Goal: Task Accomplishment & Management: Manage account settings

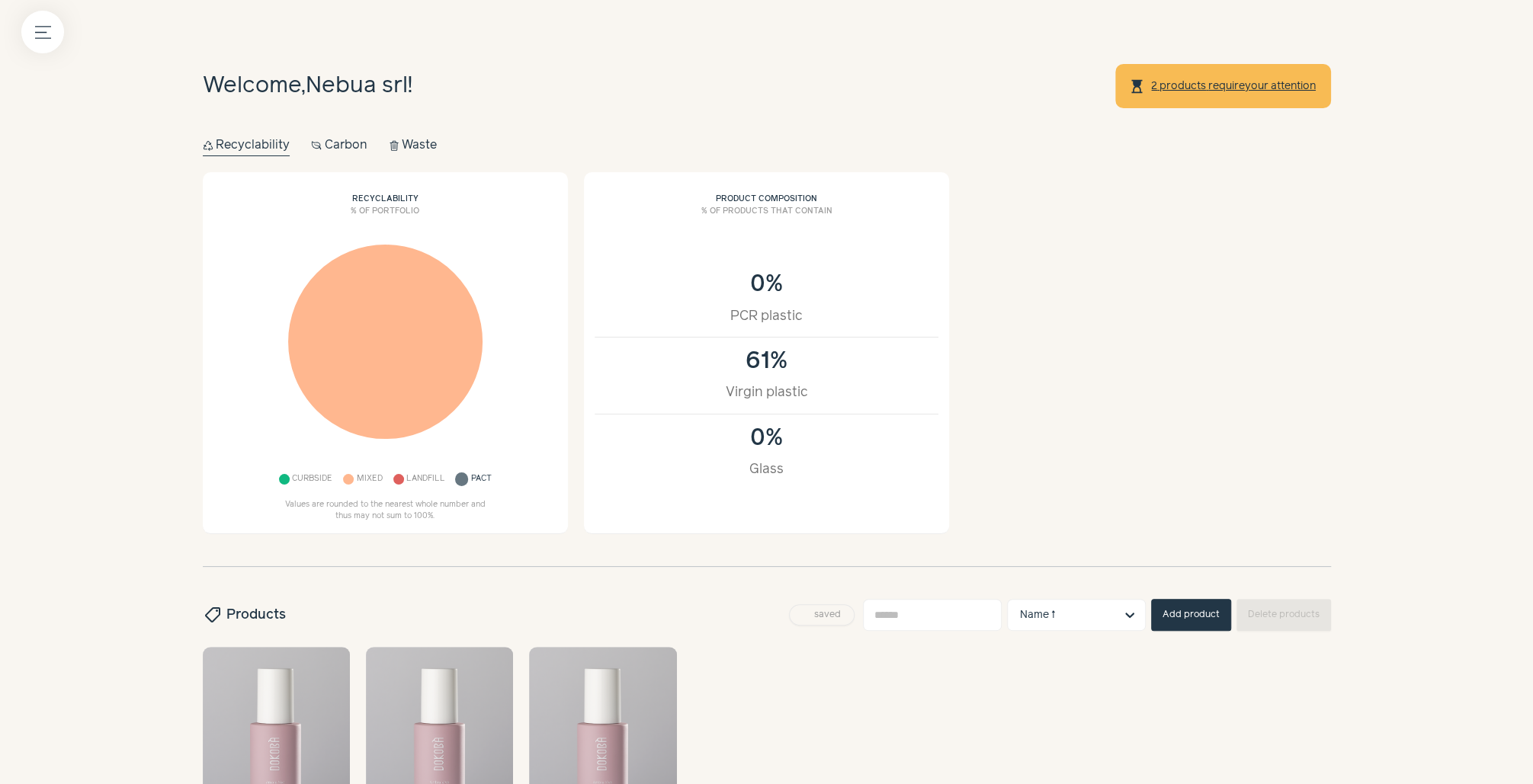
scroll to position [245, 0]
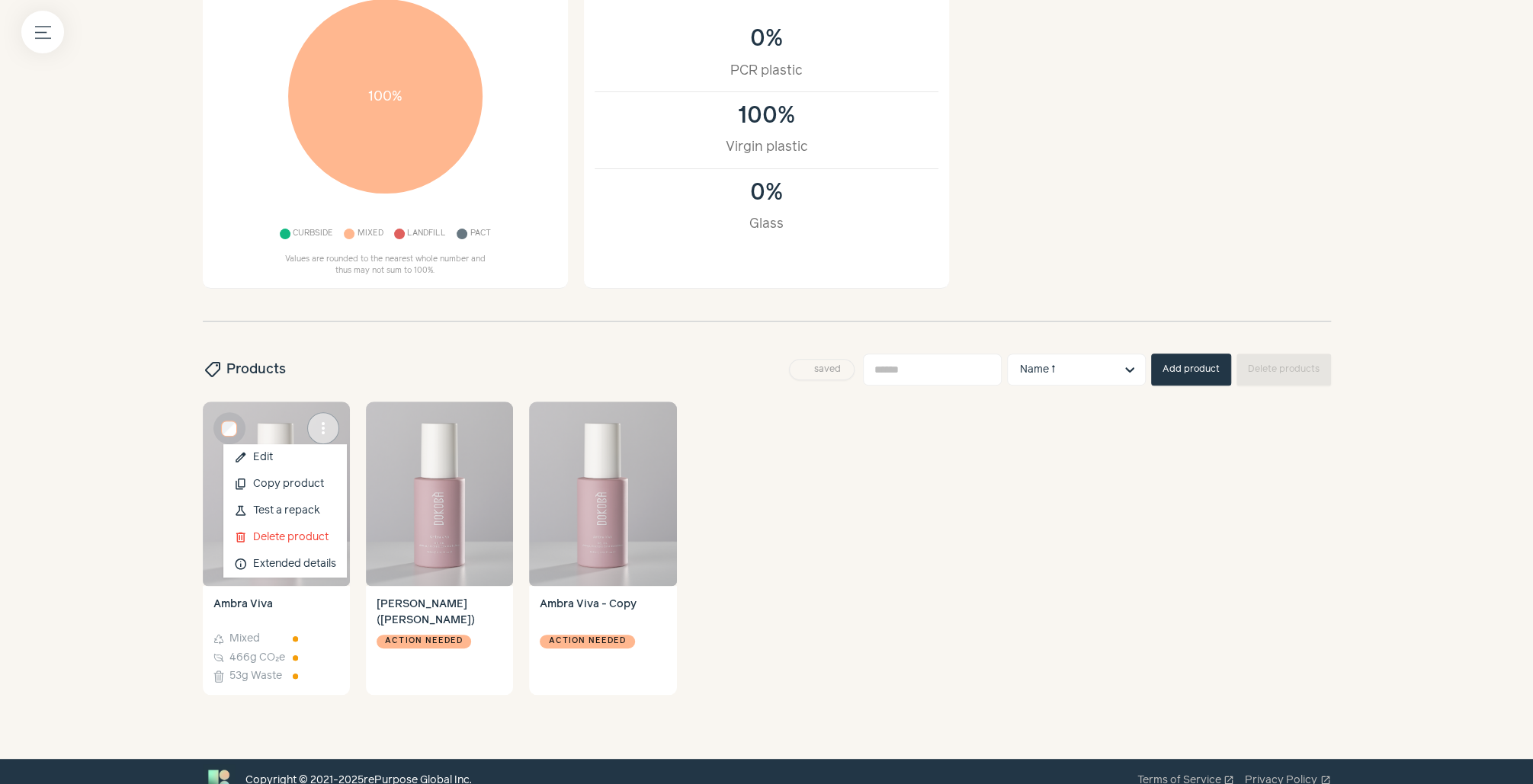
click at [316, 422] on span "more_vert" at bounding box center [323, 429] width 18 height 18
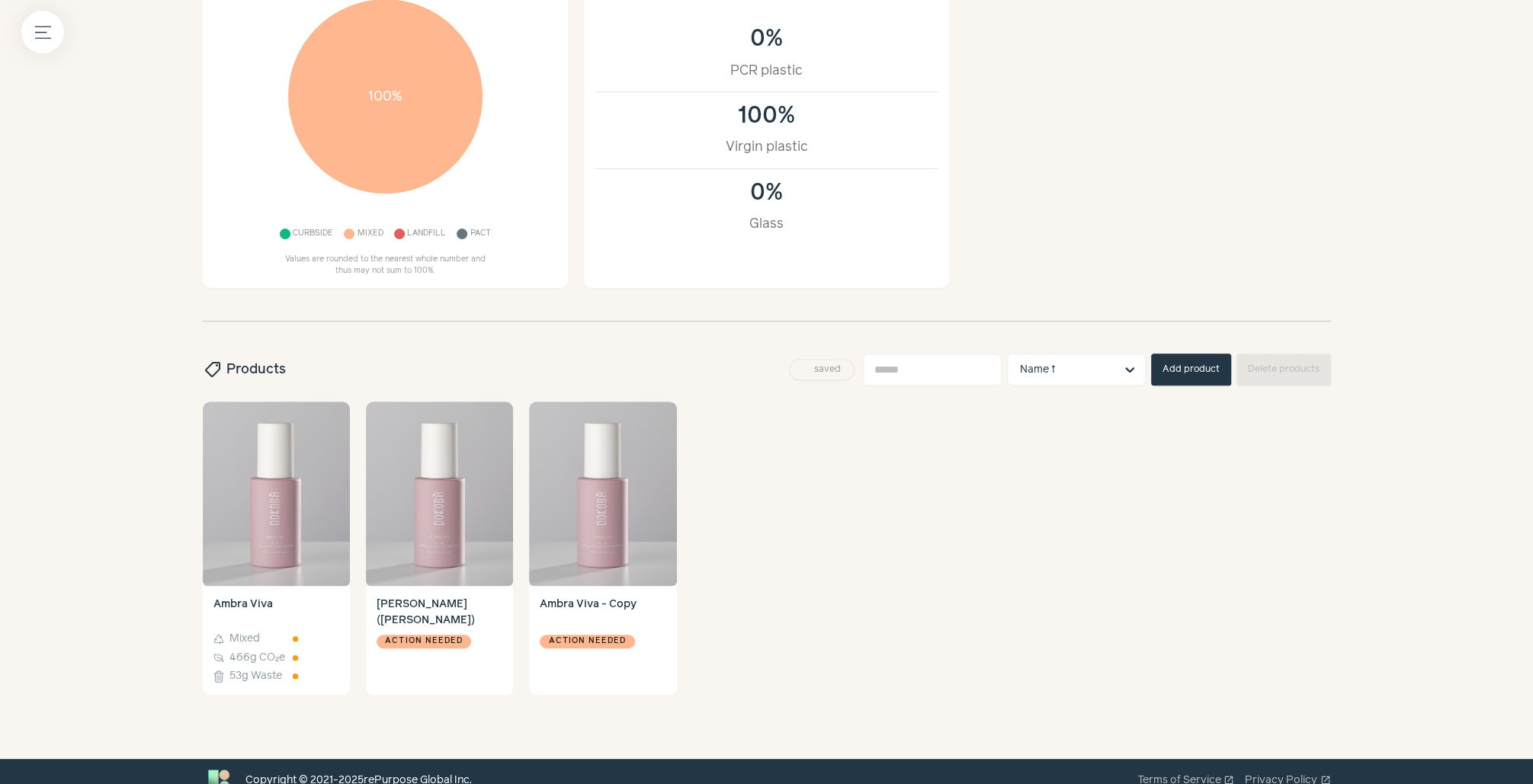
click at [199, 514] on div "Welcome, Nebua srl ! hourglass_top 2 products require your attention Recycle Re…" at bounding box center [767, 278] width 1171 height 962
click at [245, 514] on img at bounding box center [276, 493] width 147 height 184
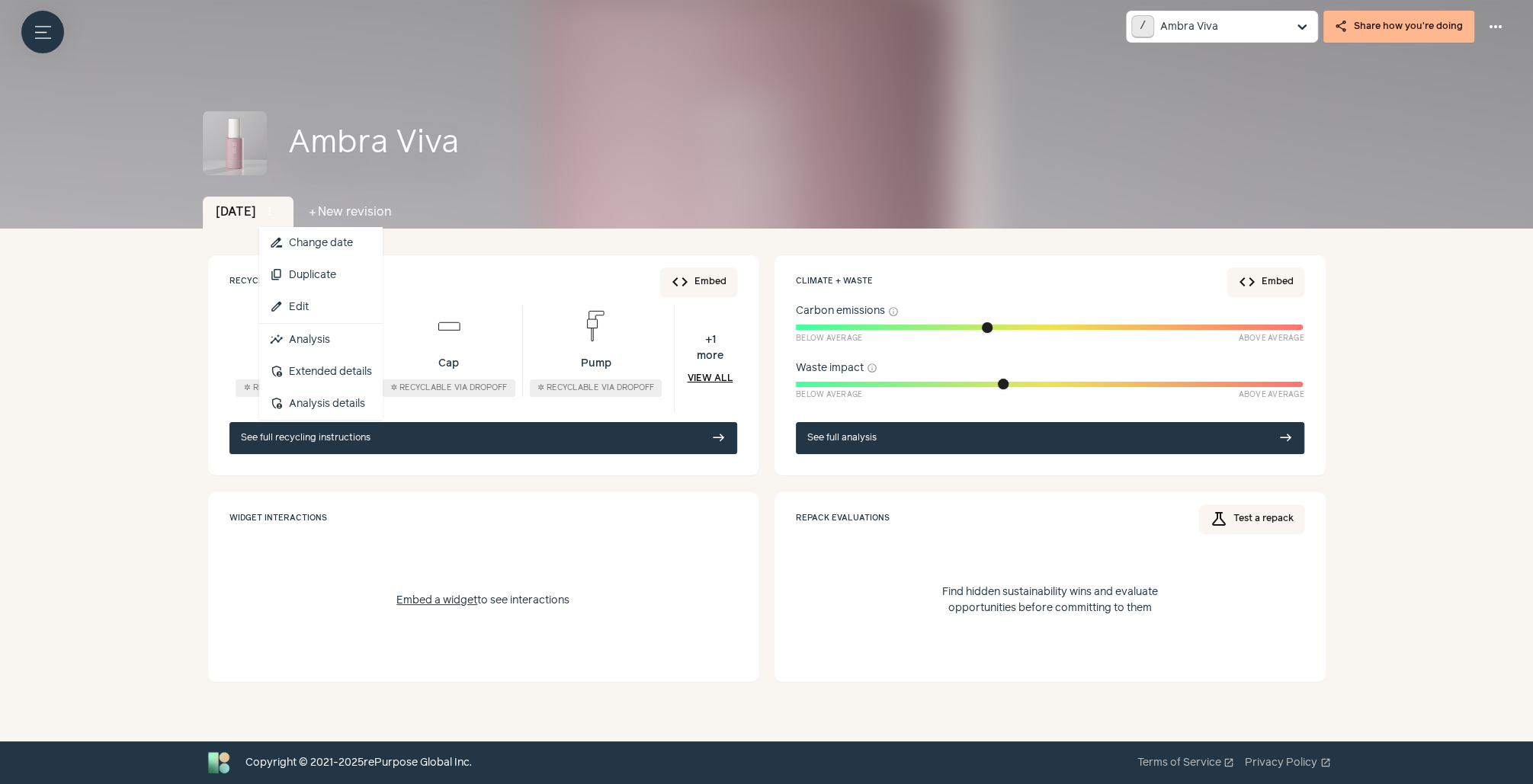
click at [273, 208] on button "more_vert" at bounding box center [270, 212] width 22 height 22
click at [316, 312] on link "edit Edit" at bounding box center [320, 307] width 124 height 32
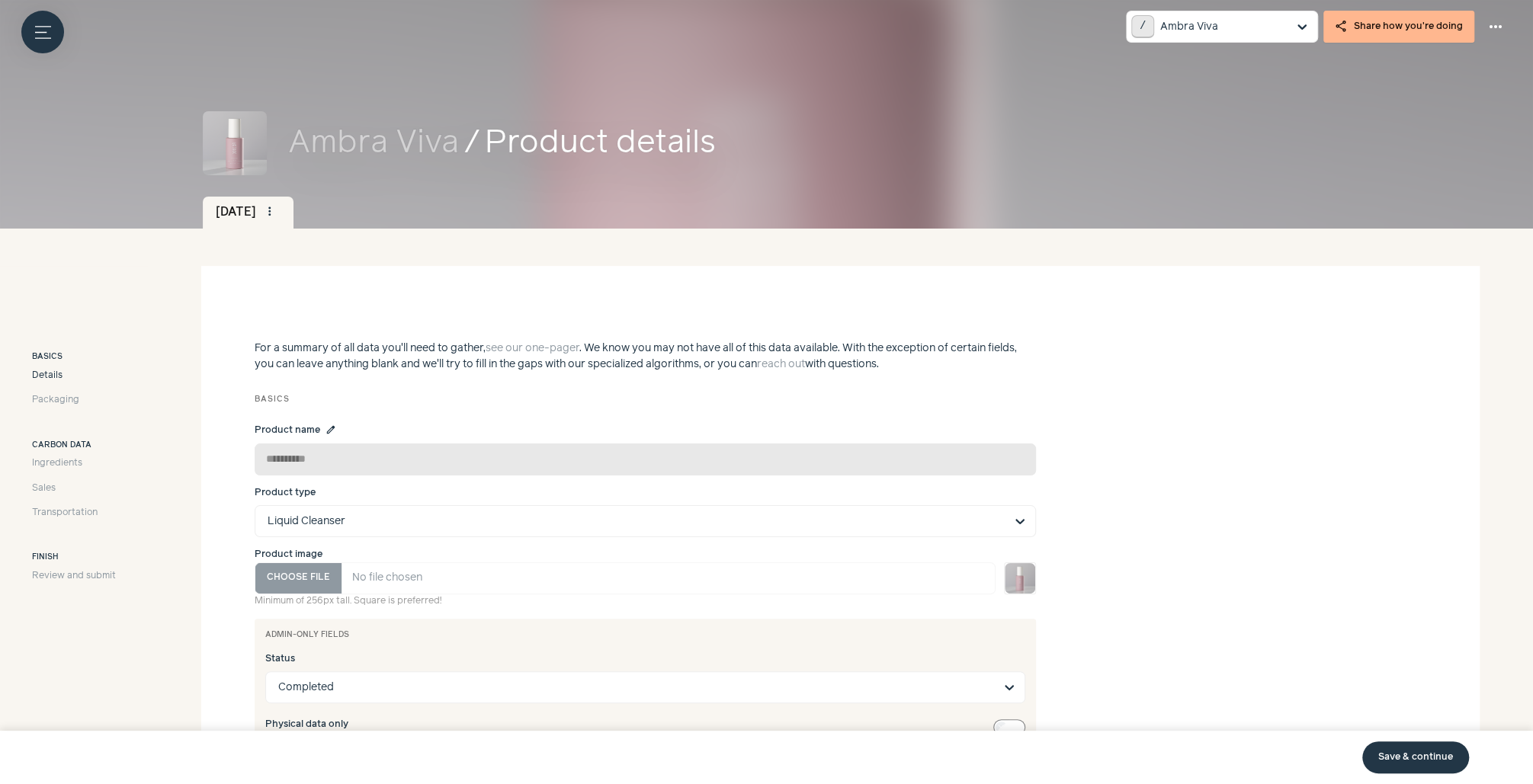
click at [42, 385] on div "Details Packaging" at bounding box center [73, 388] width 84 height 39
click at [52, 394] on span "Packaging" at bounding box center [55, 400] width 47 height 14
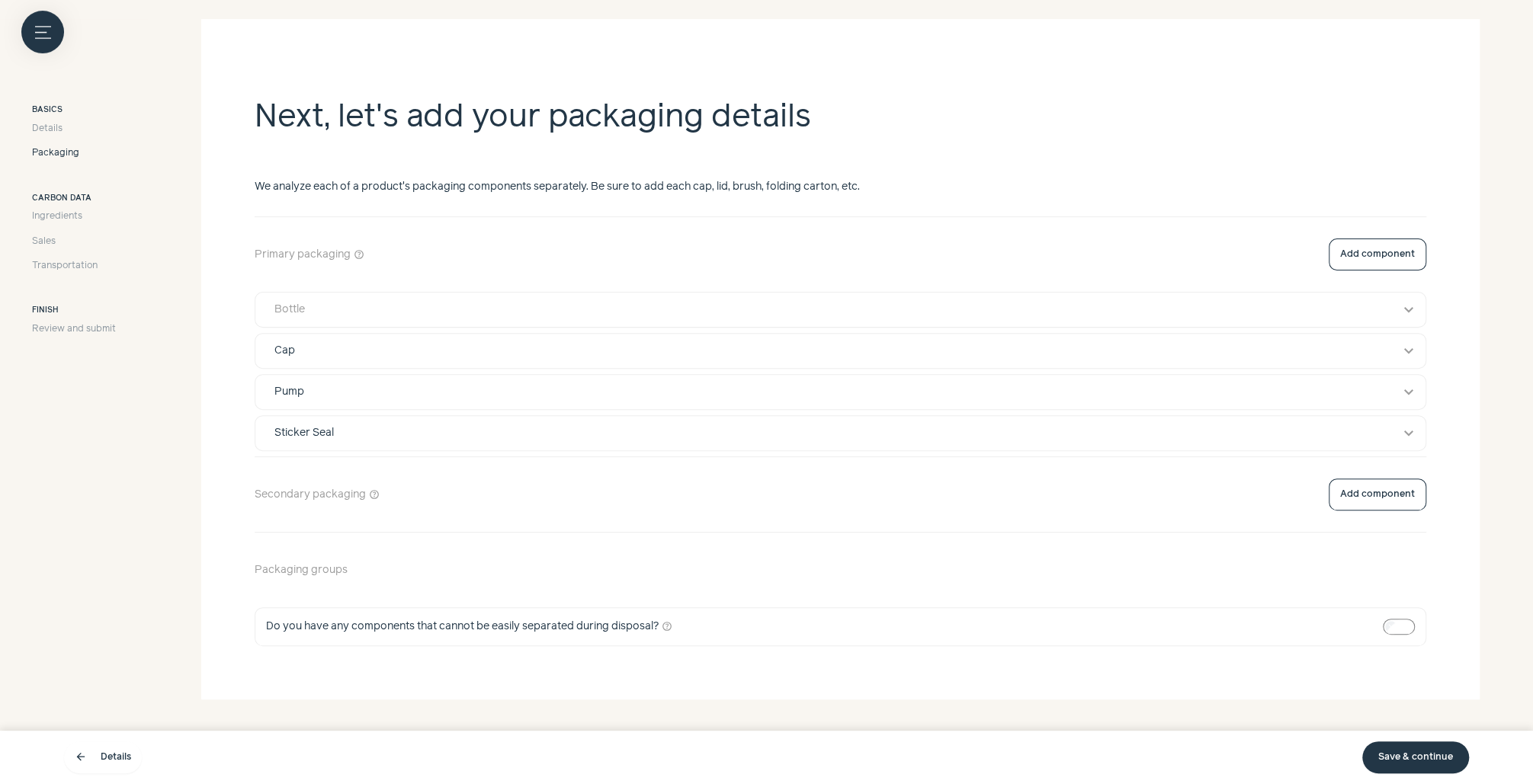
scroll to position [254, 0]
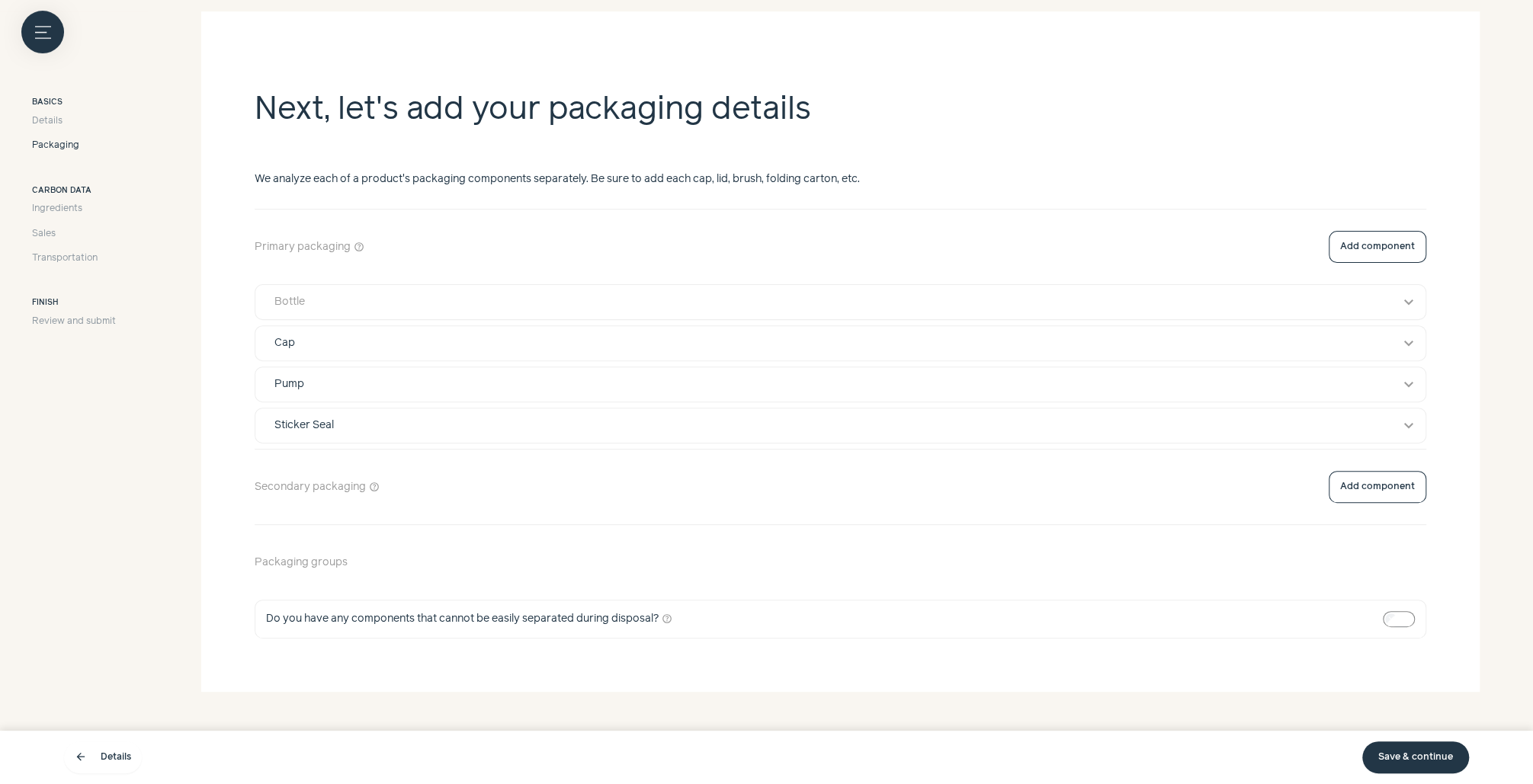
click at [473, 292] on button "Bottle expand_more" at bounding box center [840, 302] width 1170 height 34
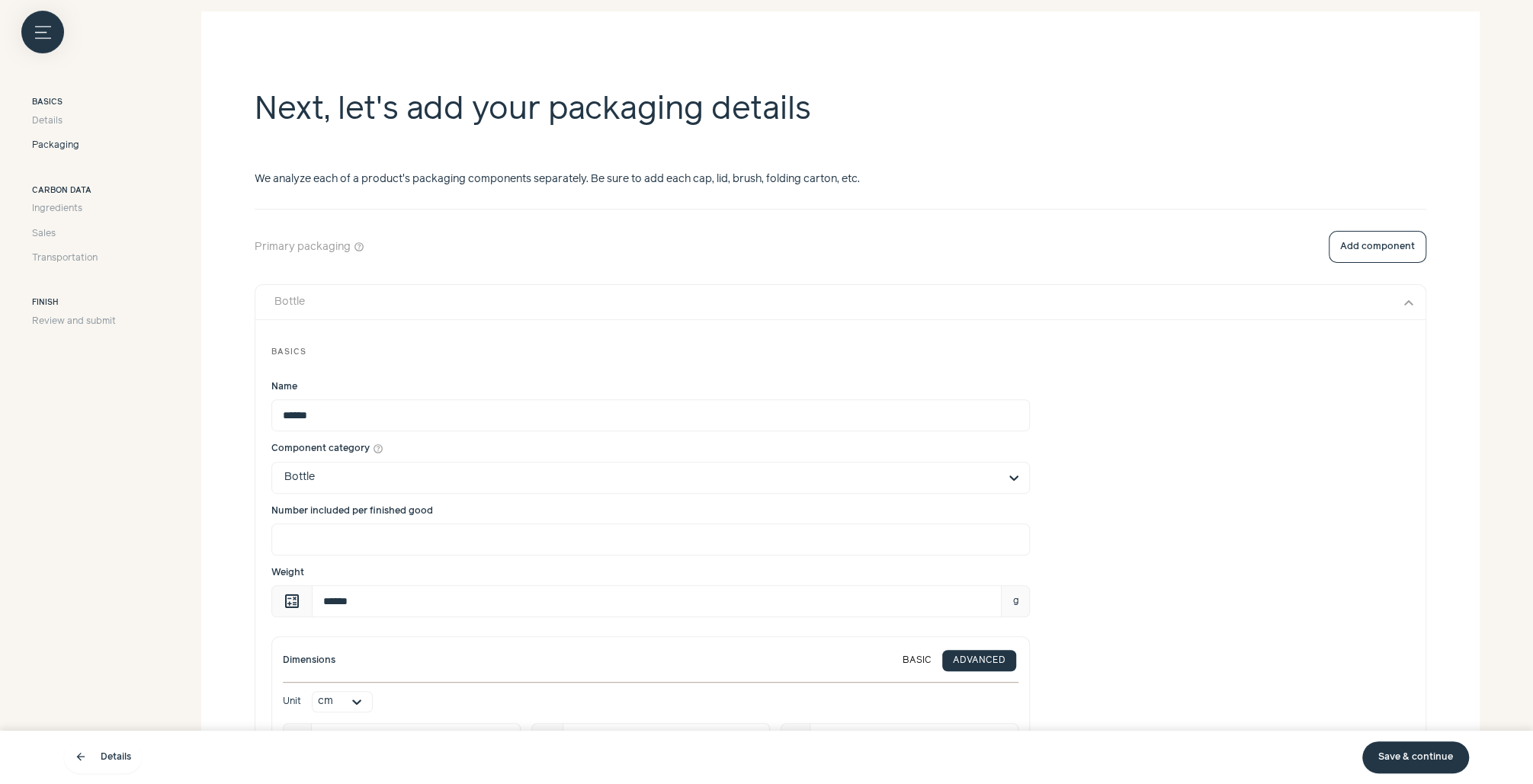
click at [474, 292] on button "Bottle expand_more" at bounding box center [840, 302] width 1170 height 35
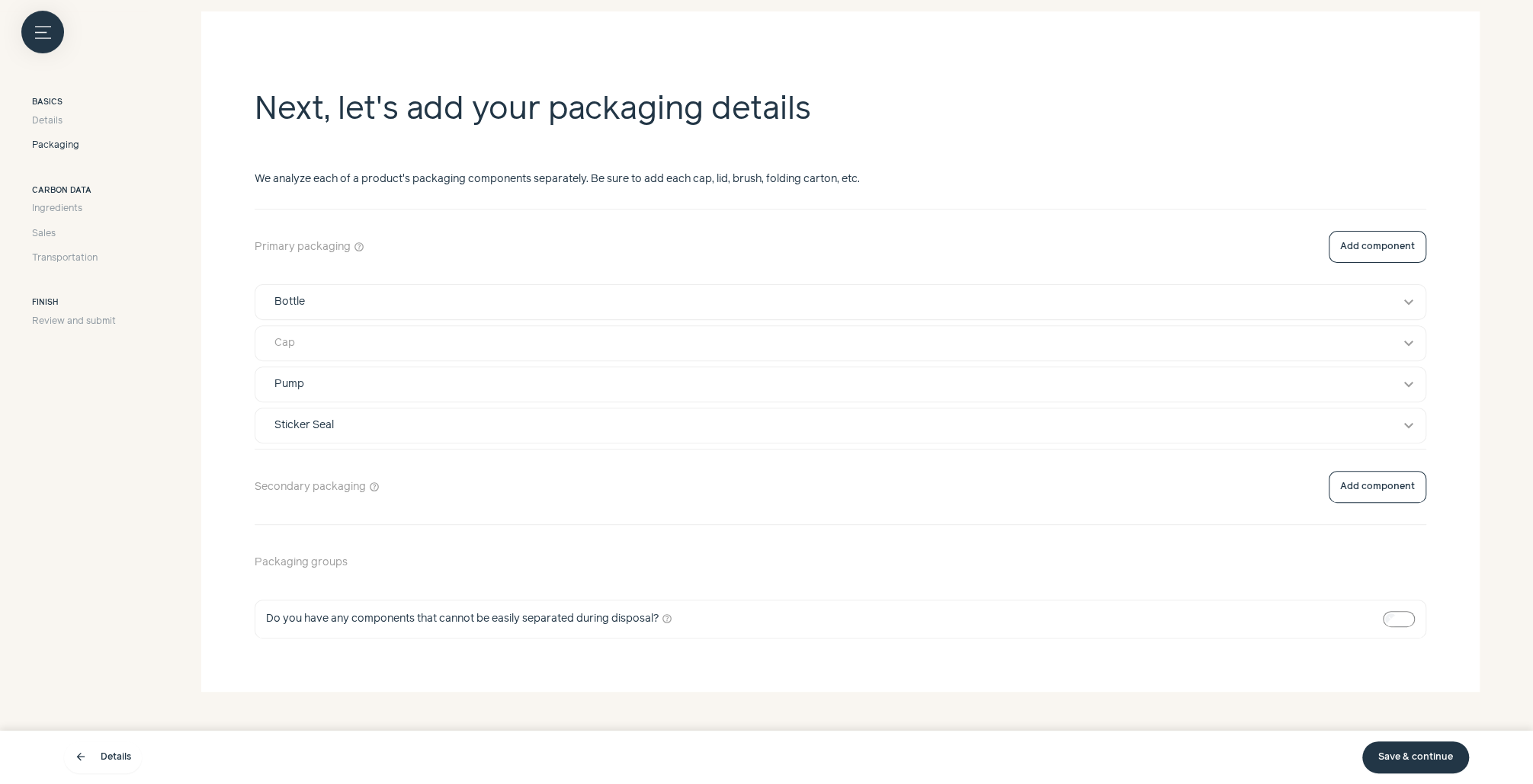
click at [419, 351] on button "Cap expand_more" at bounding box center [840, 344] width 1170 height 34
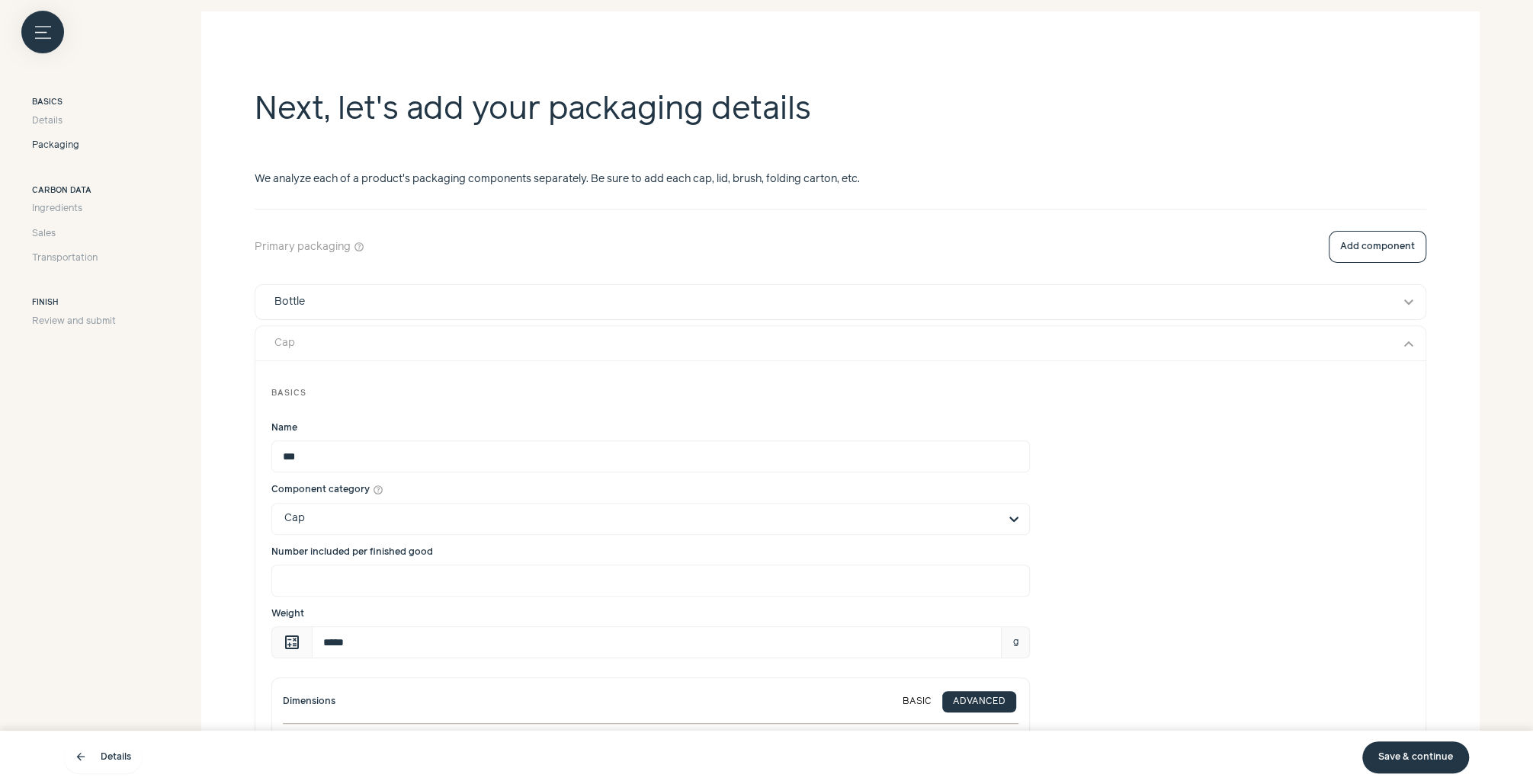
click at [419, 351] on button "Cap expand_more" at bounding box center [840, 344] width 1170 height 35
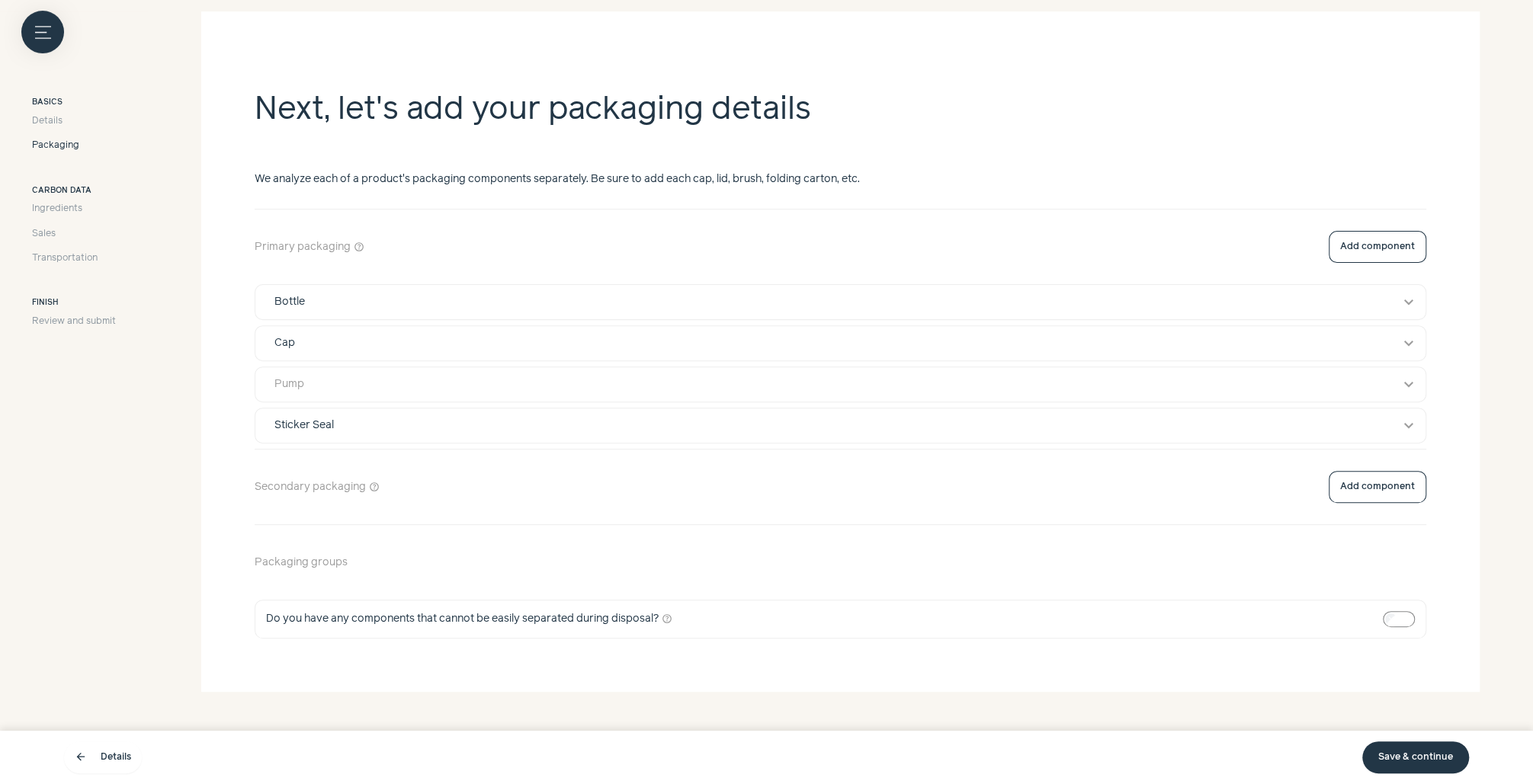
click at [424, 383] on div "Pump" at bounding box center [826, 384] width 1125 height 16
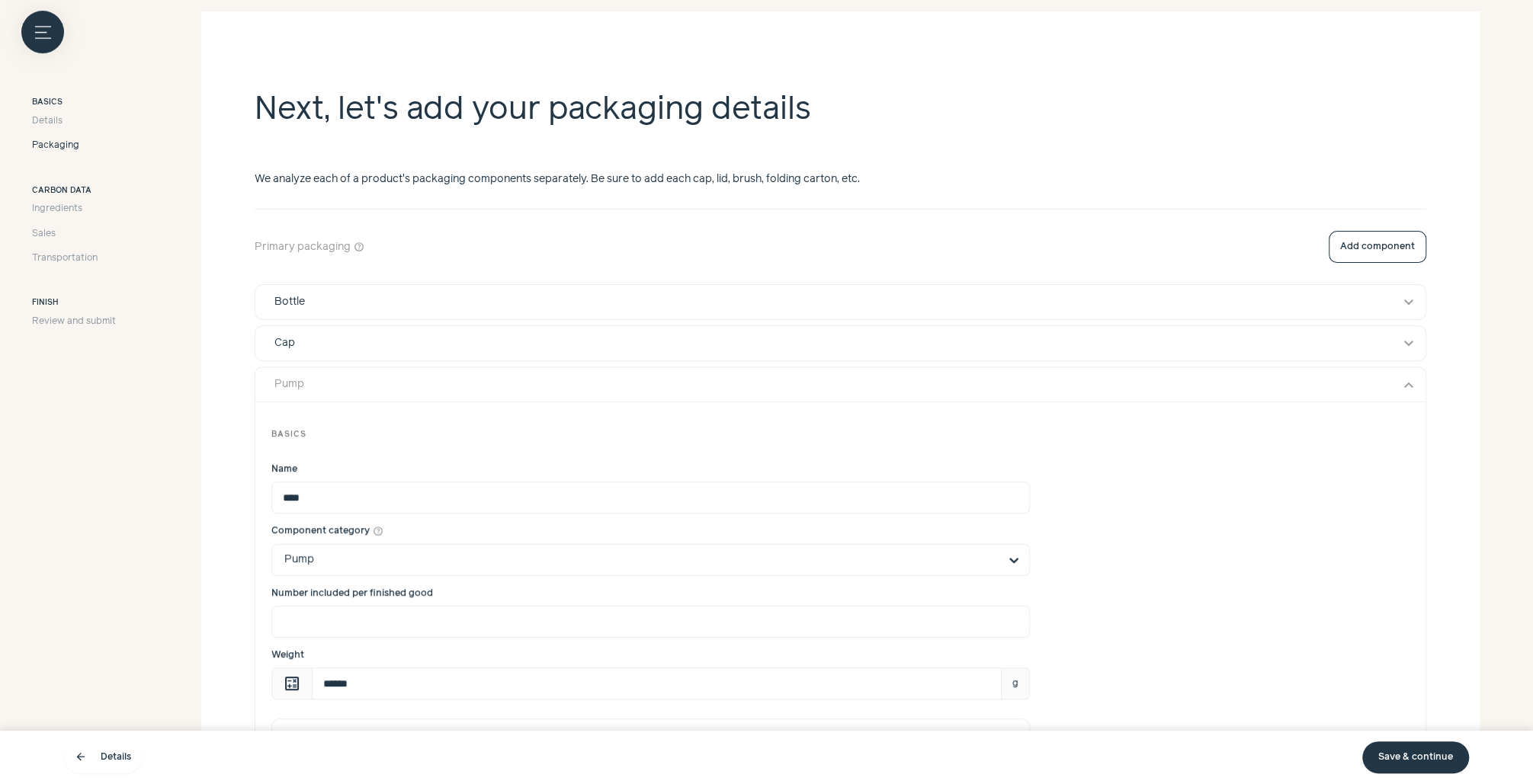
click at [424, 383] on div "Pump" at bounding box center [826, 384] width 1125 height 16
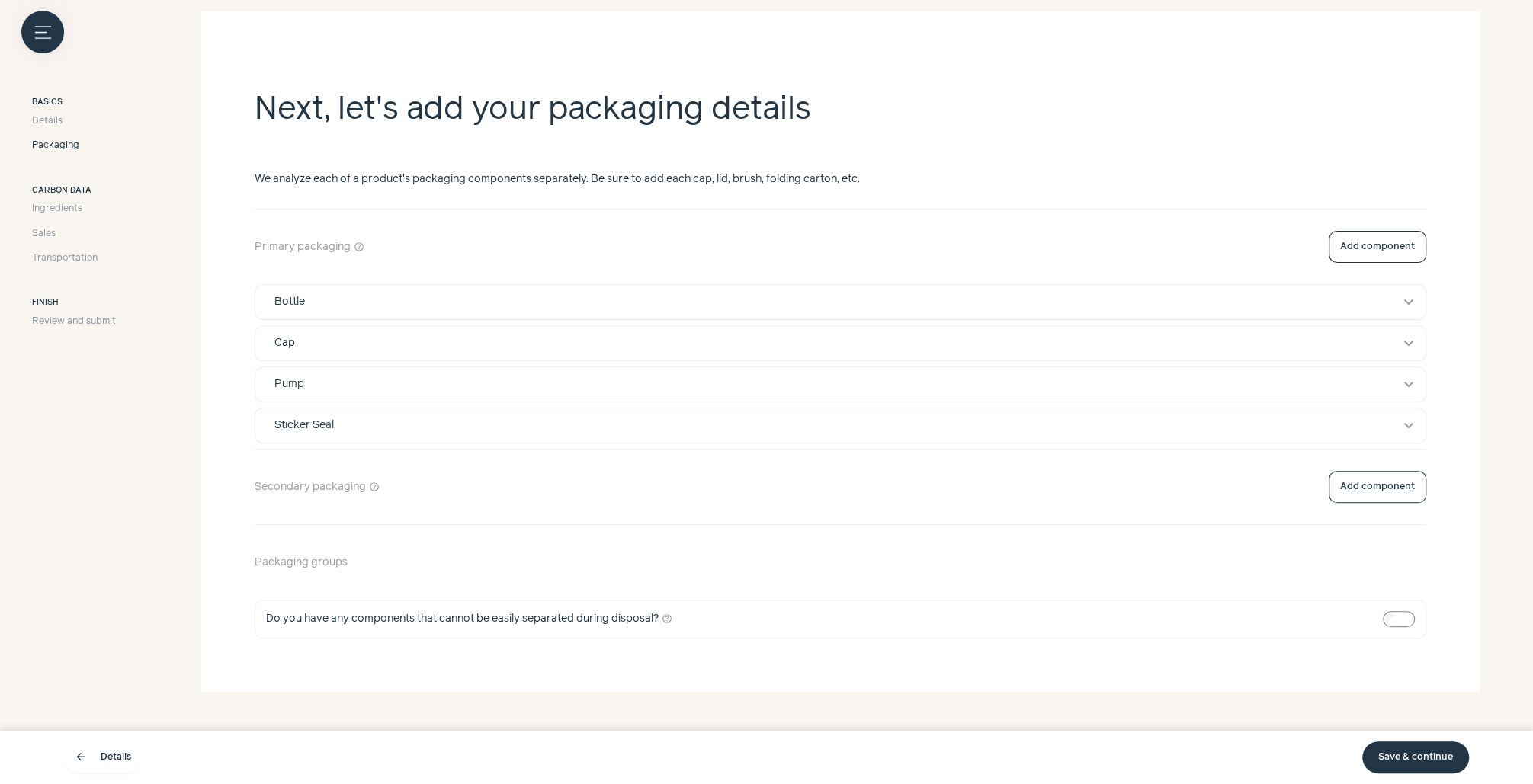
click at [428, 616] on span "Do you have any components that cannot be easily separated during disposal?" at bounding box center [462, 620] width 392 height 16
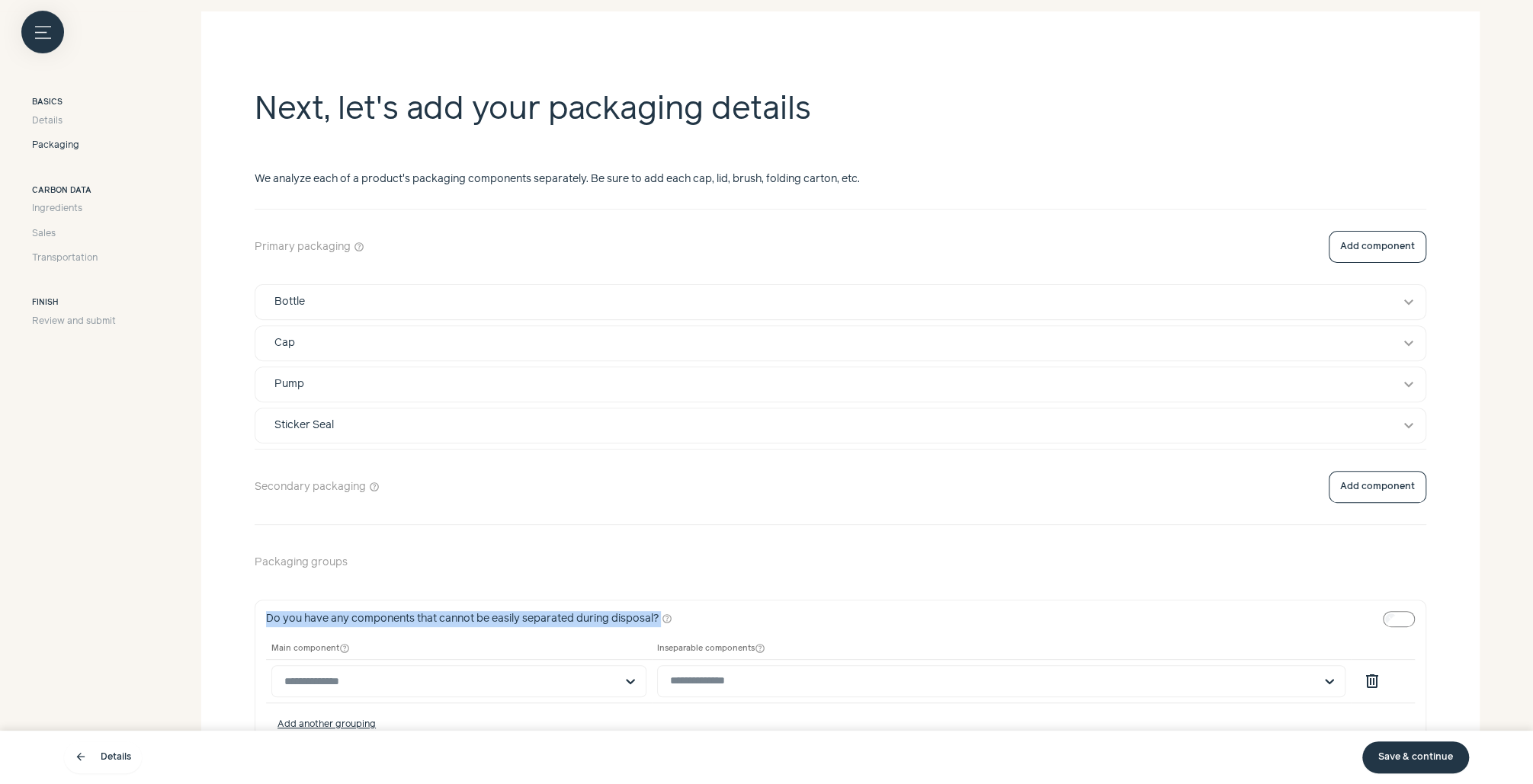
scroll to position [367, 0]
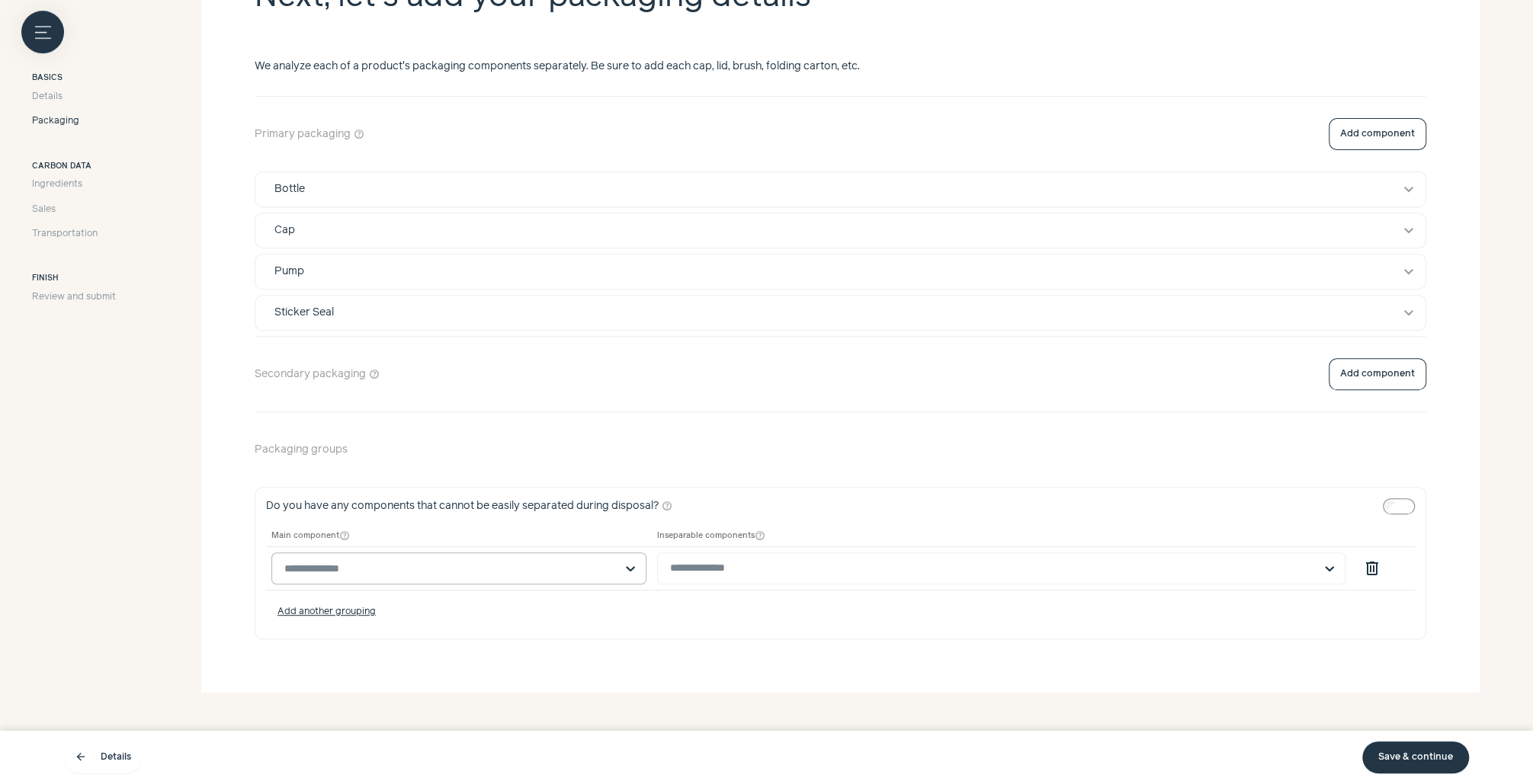
click at [512, 578] on input "text" at bounding box center [449, 568] width 331 height 31
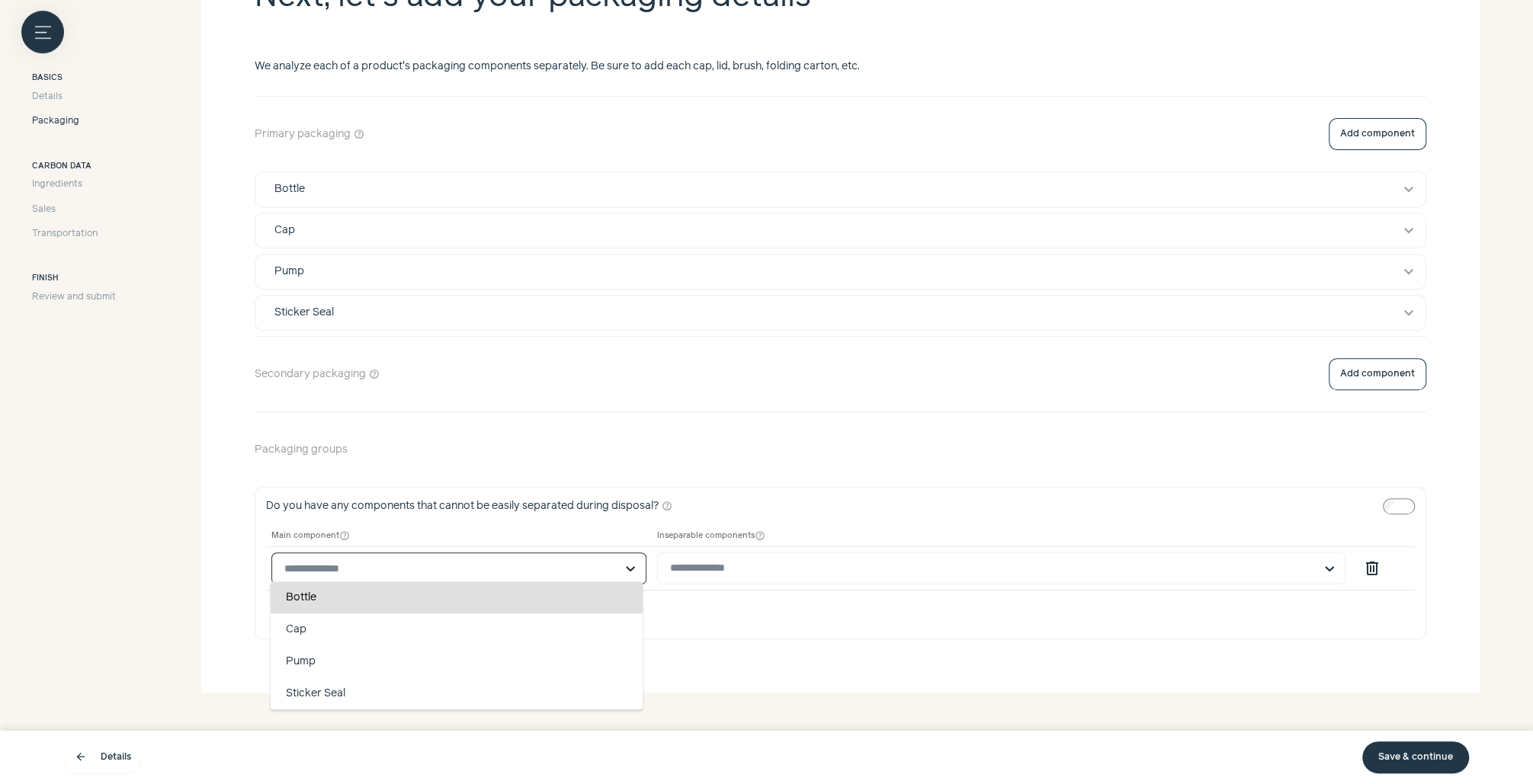
type input "*"
click at [469, 582] on div "Bottle" at bounding box center [457, 597] width 373 height 32
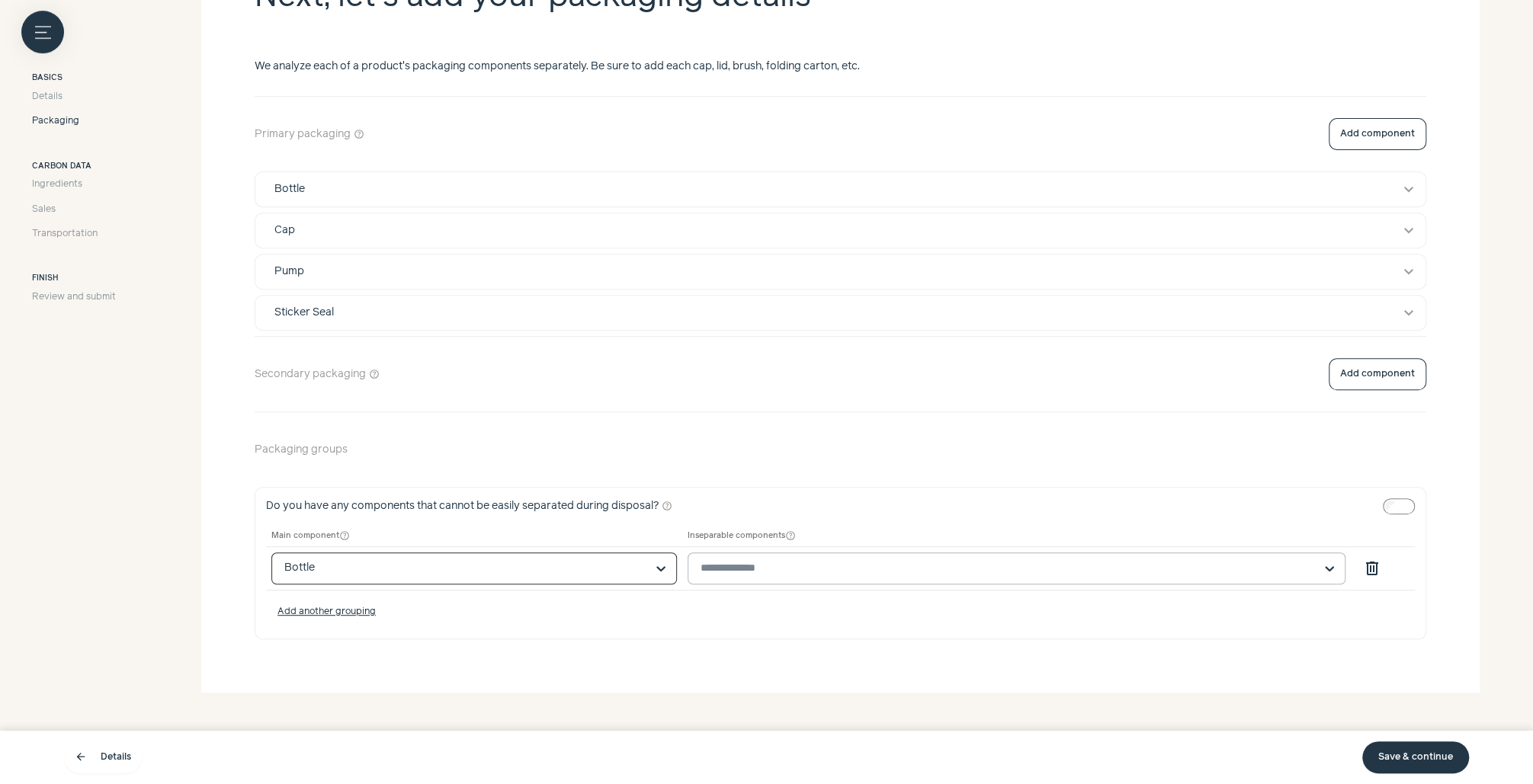
click at [779, 567] on input "text" at bounding box center [1007, 568] width 614 height 14
type input "***"
click at [778, 646] on section "Next, let's add your packaging details We analyze each of a product's packaging…" at bounding box center [840, 296] width 1279 height 794
